Goal: Information Seeking & Learning: Learn about a topic

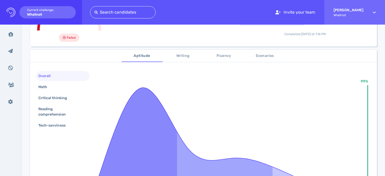
scroll to position [64, 0]
click at [57, 84] on div "Math" at bounding box center [63, 86] width 54 height 10
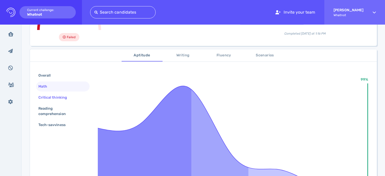
click at [57, 94] on div "Critical thinking" at bounding box center [55, 97] width 36 height 7
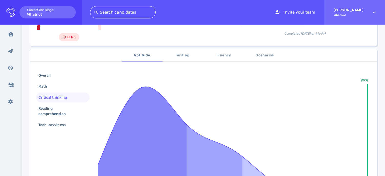
click at [56, 103] on div "Overall Math Critical thinking Reading comprehension Tech-savviness" at bounding box center [63, 100] width 54 height 60
click at [56, 110] on div "Reading comprehension" at bounding box center [60, 111] width 47 height 13
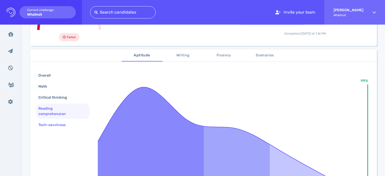
click at [59, 126] on div "Tech-savviness" at bounding box center [54, 124] width 34 height 7
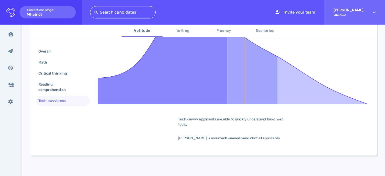
scroll to position [87, 0]
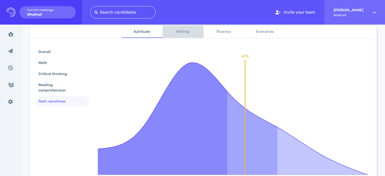
click at [182, 34] on span "Writing" at bounding box center [183, 32] width 35 height 6
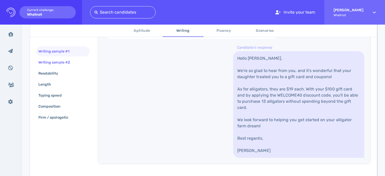
scroll to position [205, 0]
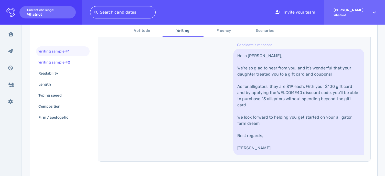
click at [68, 65] on div "Writing sample #2" at bounding box center [56, 62] width 39 height 7
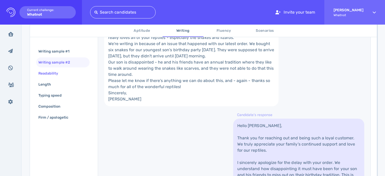
click at [63, 70] on div "Readability" at bounding box center [50, 73] width 27 height 7
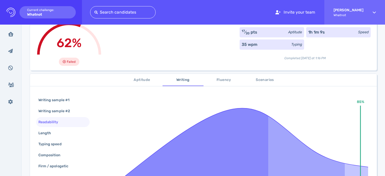
scroll to position [38, 0]
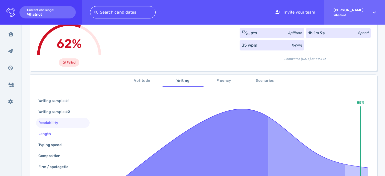
click at [48, 135] on div "Length" at bounding box center [47, 133] width 20 height 7
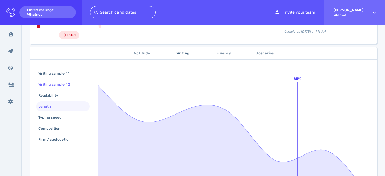
scroll to position [77, 0]
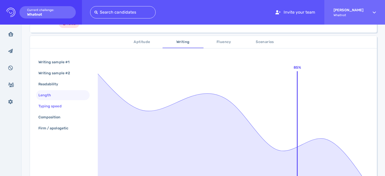
click at [60, 104] on div "Typing speed" at bounding box center [52, 105] width 30 height 7
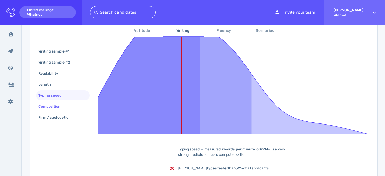
click at [60, 104] on div "Composition" at bounding box center [51, 106] width 29 height 7
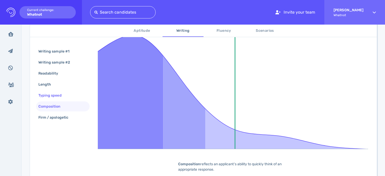
scroll to position [76, 0]
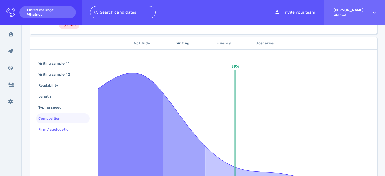
click at [60, 127] on div "Firm / apologetic" at bounding box center [55, 129] width 37 height 7
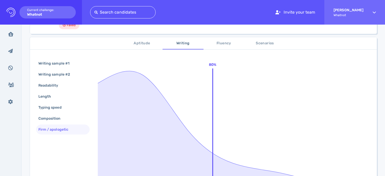
click at [216, 42] on span "Fluency" at bounding box center [224, 43] width 35 height 6
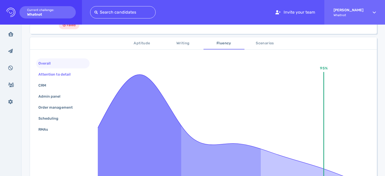
click at [68, 75] on div "Attention to detail" at bounding box center [56, 74] width 39 height 7
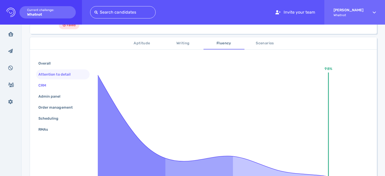
click at [54, 85] on div "CRM" at bounding box center [63, 85] width 54 height 10
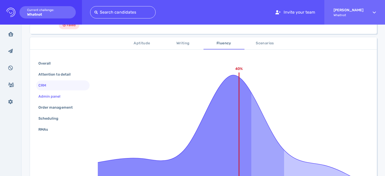
click at [54, 93] on div "Admin panel" at bounding box center [51, 96] width 29 height 7
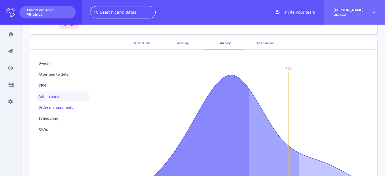
click at [57, 106] on div "Order management" at bounding box center [57, 107] width 41 height 7
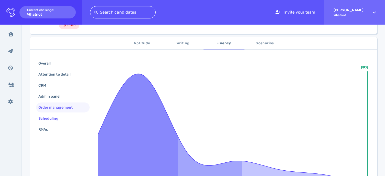
click at [57, 118] on div "Scheduling" at bounding box center [50, 118] width 27 height 7
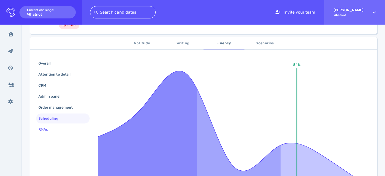
click at [56, 130] on div "RMAs" at bounding box center [63, 129] width 54 height 10
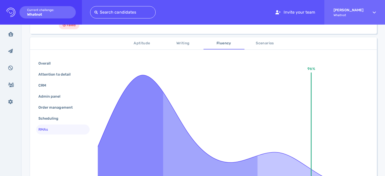
click at [258, 44] on span "Scenarios" at bounding box center [265, 43] width 35 height 6
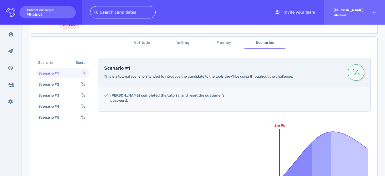
scroll to position [78, 0]
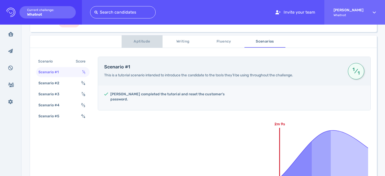
click at [139, 44] on span "Aptitude" at bounding box center [142, 41] width 35 height 6
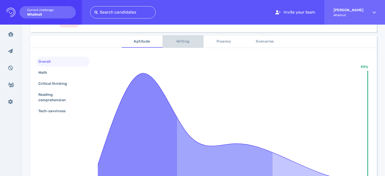
click at [182, 39] on span "Writing" at bounding box center [183, 41] width 35 height 6
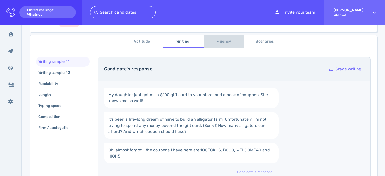
click at [222, 40] on span "Fluency" at bounding box center [224, 41] width 35 height 6
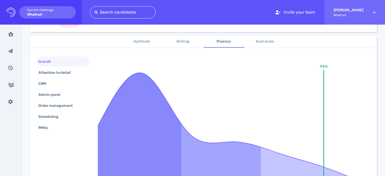
click at [269, 41] on span "Scenarios" at bounding box center [265, 41] width 35 height 6
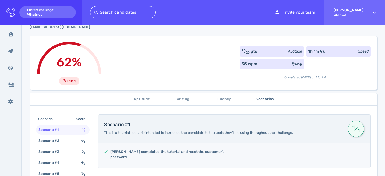
scroll to position [17, 0]
